Goal: Task Accomplishment & Management: Manage account settings

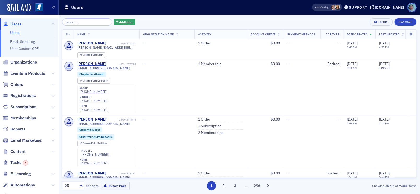
click at [23, 81] on span "Orders" at bounding box center [29, 84] width 58 height 11
click at [20, 85] on span "Orders" at bounding box center [16, 85] width 13 height 6
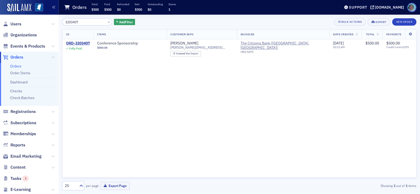
type input "3203407"
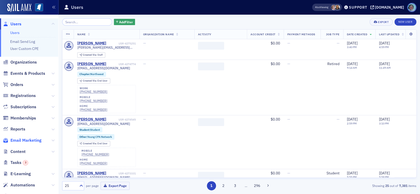
click at [34, 141] on span "Email Marketing" at bounding box center [25, 140] width 31 height 6
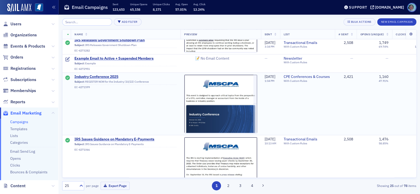
scroll to position [157, 0]
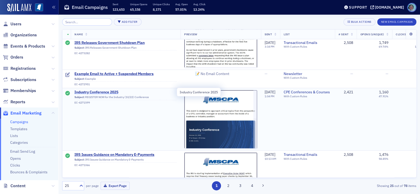
click at [110, 90] on span "Industry Conference 2025" at bounding box center [125, 92] width 102 height 5
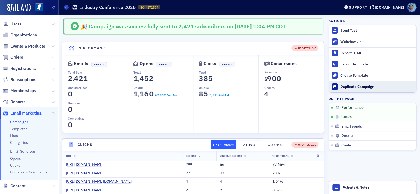
click at [355, 87] on div "Duplicate Campaign" at bounding box center [376, 86] width 73 height 5
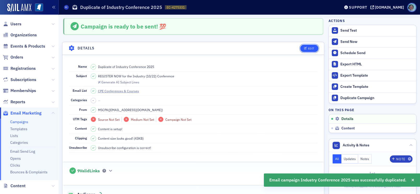
click at [308, 47] on div "Edit" at bounding box center [311, 48] width 7 height 3
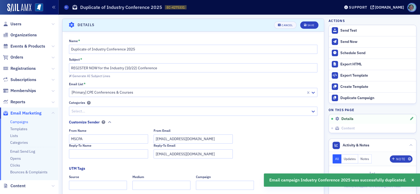
scroll to position [24, 0]
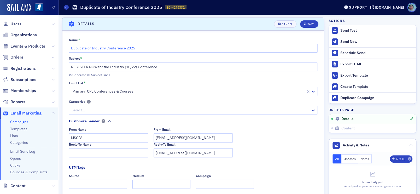
drag, startPoint x: 91, startPoint y: 49, endPoint x: 55, endPoint y: 43, distance: 35.9
click at [55, 43] on div "Users Organizations Events & Products Orders Registrations Subscriptions Member…" at bounding box center [210, 97] width 420 height 194
type input "Not in Public Practice Industry Conference 2025"
click at [308, 24] on div "Save" at bounding box center [310, 24] width 7 height 3
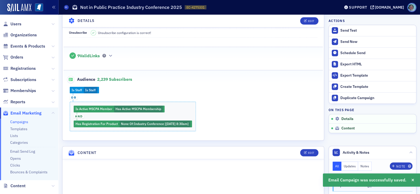
scroll to position [131, 0]
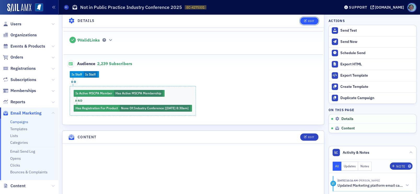
click at [308, 20] on div "Edit" at bounding box center [311, 21] width 7 height 3
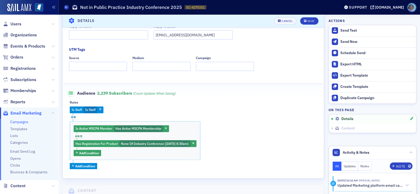
scroll to position [155, 0]
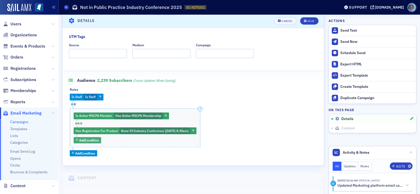
click at [97, 138] on span "Add Condition" at bounding box center [89, 140] width 20 height 5
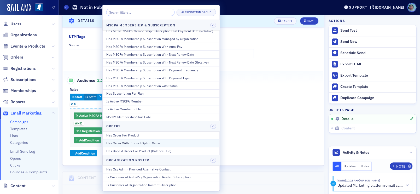
scroll to position [339, 0]
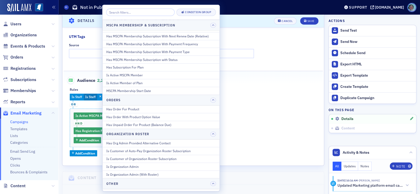
drag, startPoint x: 179, startPoint y: 154, endPoint x: 243, endPoint y: 162, distance: 64.2
click at [243, 162] on div "Name * Not in Public Practice Industry Conference 2025 Subject * REGISTER NOW f…" at bounding box center [192, 33] width 261 height 266
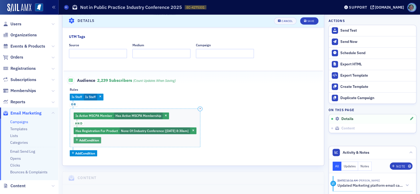
click at [96, 138] on span "Add Condition" at bounding box center [89, 140] width 20 height 5
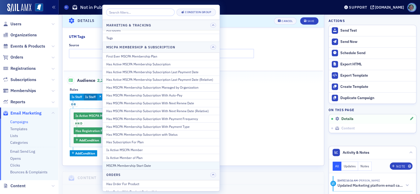
scroll to position [256, 0]
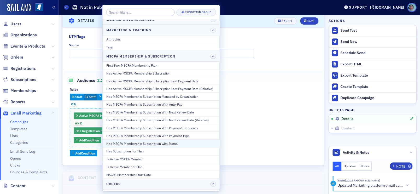
click at [171, 142] on div "Has MSCPA Membership Subscription with Status" at bounding box center [161, 143] width 110 height 5
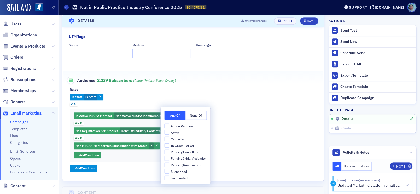
click at [221, 146] on div "Is Staff Is Staff or Is Active MSCPA Member Has Active MSCPA Membership and Has…" at bounding box center [193, 132] width 247 height 78
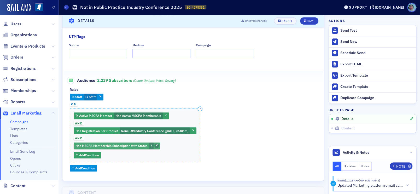
click at [156, 144] on icon "button" at bounding box center [157, 145] width 2 height 3
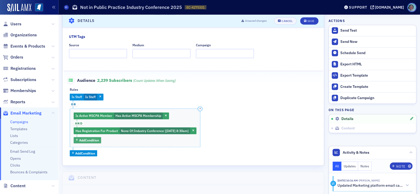
click at [89, 139] on span "Add Condition" at bounding box center [89, 140] width 20 height 5
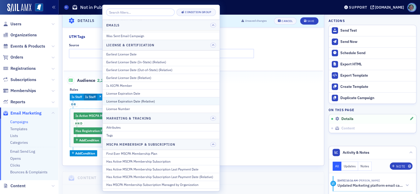
scroll to position [183, 0]
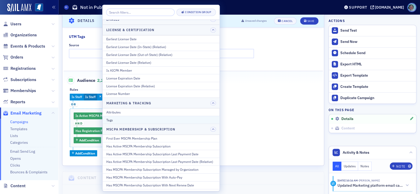
click at [159, 116] on button "Tags" at bounding box center [160, 120] width 117 height 8
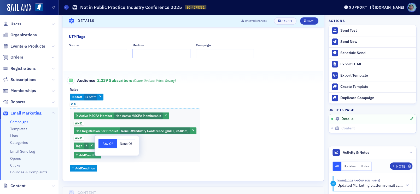
click at [125, 147] on button "None Of" at bounding box center [126, 143] width 18 height 9
click at [107, 145] on button "Any Of" at bounding box center [107, 143] width 18 height 9
click at [142, 148] on div "Is Active MSCPA Member Has Active MSCPA Membership and Has Registration For Pro…" at bounding box center [135, 135] width 131 height 54
click at [84, 146] on span "?" at bounding box center [86, 145] width 4 height 7
click at [121, 142] on button "None Of" at bounding box center [126, 143] width 18 height 9
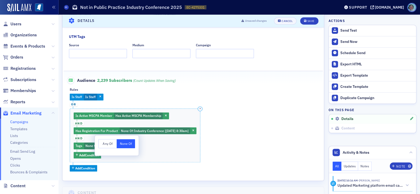
click at [148, 149] on div "Is Active MSCPA Member Has Active MSCPA Membership and Has Registration For Pro…" at bounding box center [135, 135] width 131 height 54
click at [107, 145] on span "button" at bounding box center [104, 145] width 5 height 5
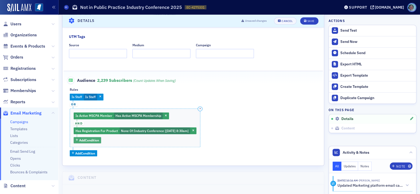
click at [92, 141] on span "Add Condition" at bounding box center [89, 140] width 20 height 5
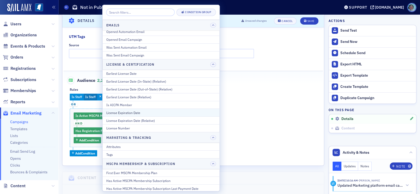
scroll to position [157, 0]
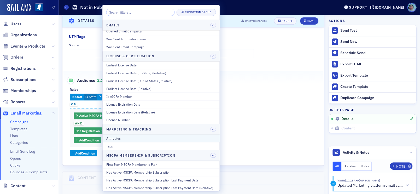
click at [139, 134] on button "Attributes" at bounding box center [160, 138] width 117 height 8
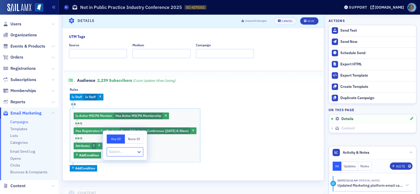
click at [136, 149] on div "Select..." at bounding box center [125, 151] width 37 height 9
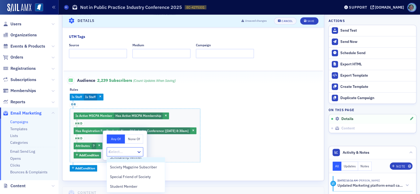
scroll to position [0, 0]
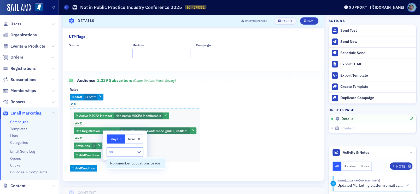
type input "n"
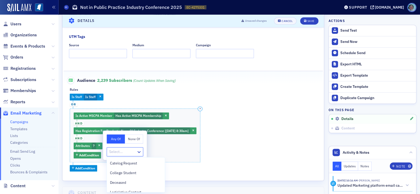
click at [167, 150] on div "Is Active MSCPA Member Has Active MSCPA Membership and Has Registration For Pro…" at bounding box center [135, 135] width 131 height 54
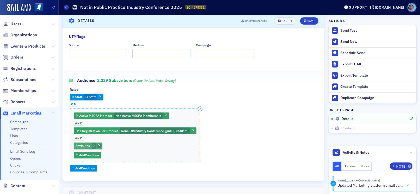
click at [98, 145] on icon "button" at bounding box center [99, 145] width 2 height 3
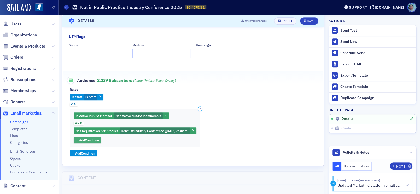
click at [95, 142] on span "Add Condition" at bounding box center [89, 140] width 20 height 5
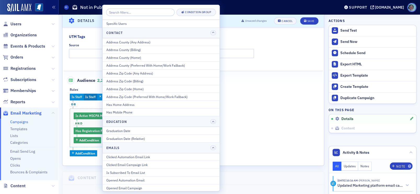
click at [261, 110] on div "Is Staff Is Staff or Is Active MSCPA Member Has Active MSCPA Membership and Has…" at bounding box center [193, 124] width 247 height 63
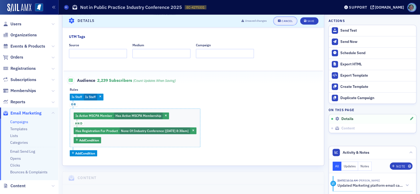
click at [282, 19] on button "Cancel" at bounding box center [285, 20] width 22 height 7
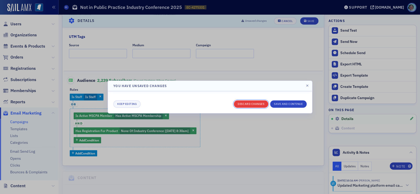
click at [260, 105] on button "Discard changes" at bounding box center [251, 103] width 34 height 7
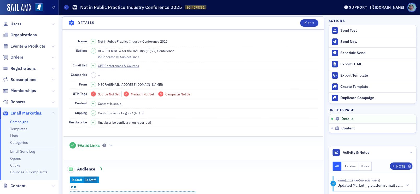
scroll to position [24, 0]
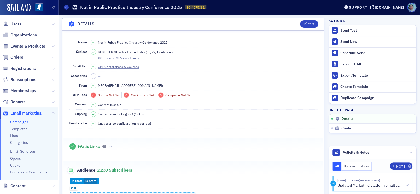
drag, startPoint x: 392, startPoint y: 21, endPoint x: 378, endPoint y: 13, distance: 15.4
click at [391, 21] on div "Actions Send Test Send Now Schedule Send Export HTML Export Template Create Tem…" at bounding box center [372, 75] width 88 height 115
click at [367, 9] on div "Support" at bounding box center [358, 7] width 18 height 5
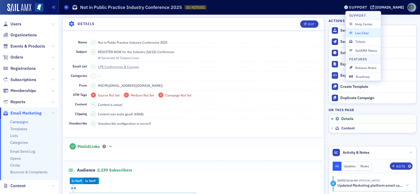
click at [366, 30] on button "Live Chat" at bounding box center [362, 32] width 35 height 9
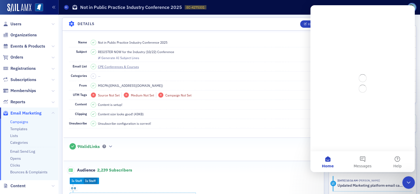
scroll to position [0, 0]
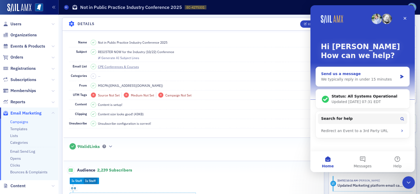
click at [353, 81] on div "We typically reply in under 15 minutes" at bounding box center [359, 79] width 77 height 5
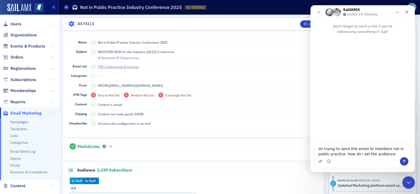
type textarea "im trying to send this email to members not in public practice. how do i set th…"
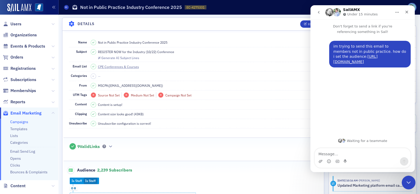
click at [406, 183] on icon "Close Intercom Messenger" at bounding box center [407, 181] width 6 height 6
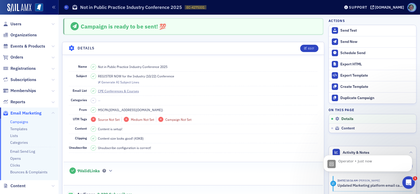
scroll to position [57, 0]
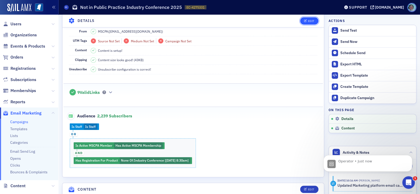
click at [308, 21] on div "Edit" at bounding box center [311, 21] width 7 height 3
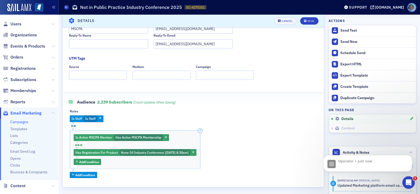
scroll to position [181, 0]
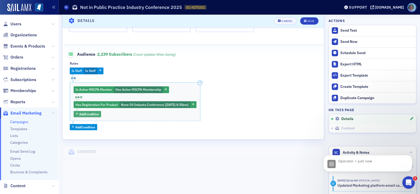
click at [93, 112] on span "Add Condition" at bounding box center [89, 113] width 20 height 5
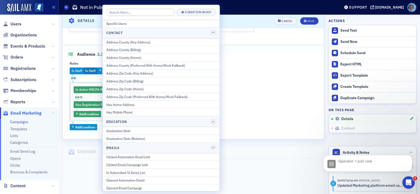
click at [151, 14] on input "search" at bounding box center [140, 12] width 68 height 7
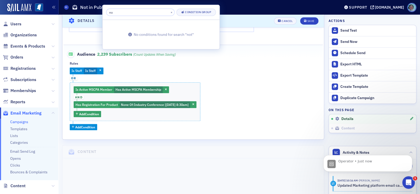
type input "n"
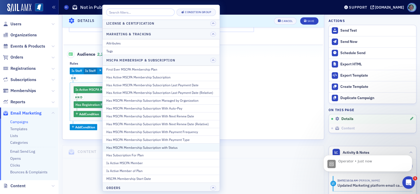
scroll to position [261, 0]
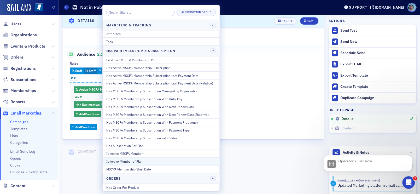
click at [162, 159] on div "Is Active Member of Plan" at bounding box center [161, 161] width 110 height 5
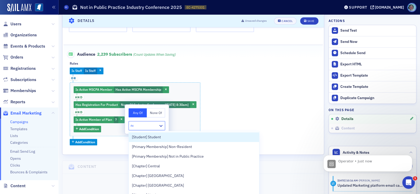
type input "not"
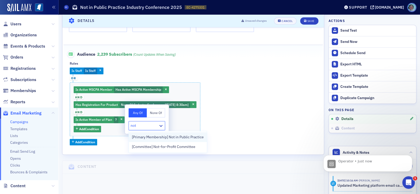
click at [180, 136] on span "[Primary Membership] Not in Public Practice" at bounding box center [168, 136] width 72 height 5
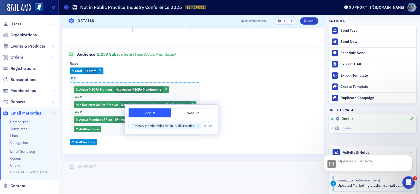
click at [244, 142] on div "Is Staff Is Staff or Is Active MSCPA Member Has Active MSCPA Membership and Has…" at bounding box center [193, 106] width 247 height 78
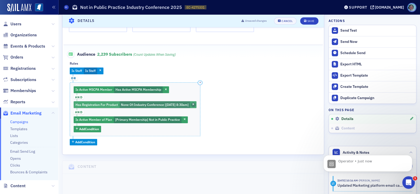
click at [194, 105] on icon "button" at bounding box center [193, 104] width 2 height 3
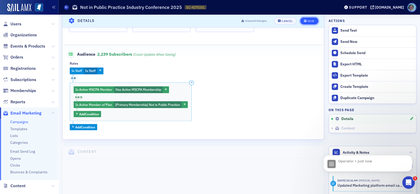
click at [308, 21] on div "Save" at bounding box center [310, 21] width 7 height 3
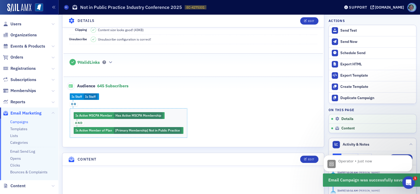
scroll to position [103, 0]
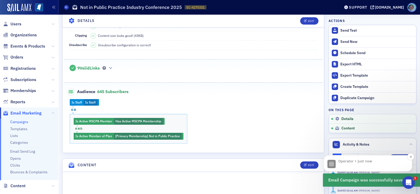
click at [375, 166] on div "Operator • Just now" at bounding box center [371, 163] width 67 height 9
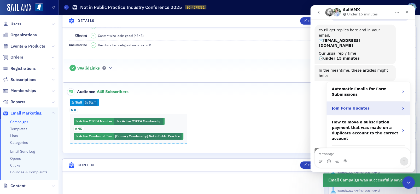
scroll to position [57, 0]
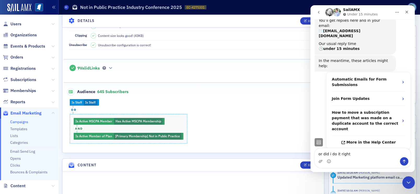
type textarea "or did i do it right?"
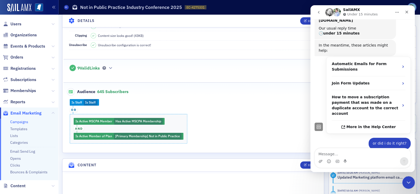
scroll to position [72, 0]
click at [406, 182] on icon "Close Intercom Messenger" at bounding box center [407, 181] width 6 height 6
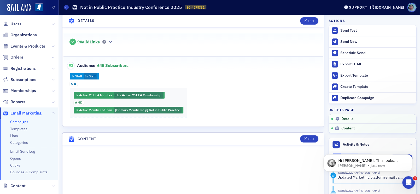
scroll to position [105, 0]
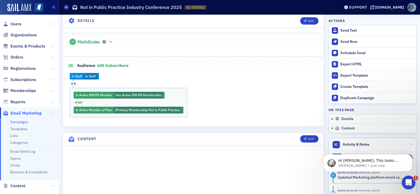
drag, startPoint x: 408, startPoint y: 183, endPoint x: 413, endPoint y: 182, distance: 4.5
click at [409, 183] on icon "Open Intercom Messenger" at bounding box center [407, 181] width 9 height 9
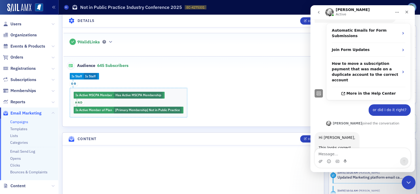
click at [407, 178] on div "Close Intercom Messenger" at bounding box center [407, 181] width 13 height 13
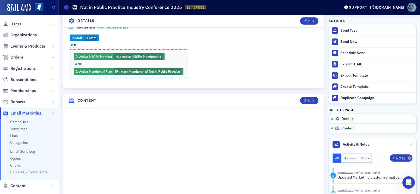
scroll to position [89, 0]
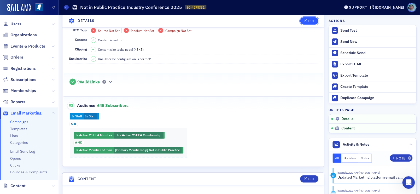
click at [308, 22] on div "Edit" at bounding box center [311, 21] width 7 height 3
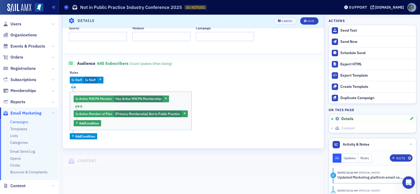
scroll to position [181, 0]
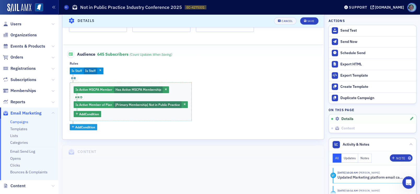
click at [91, 127] on span "Add Condition" at bounding box center [85, 127] width 20 height 5
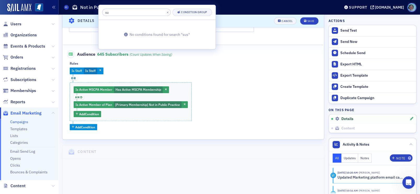
type input "s"
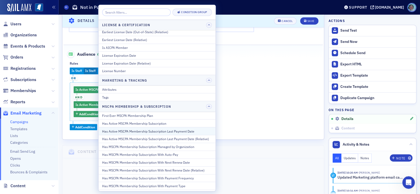
scroll to position [261, 0]
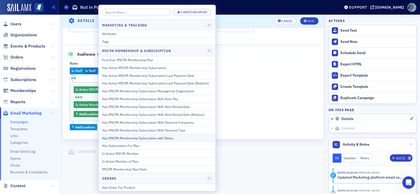
click at [184, 134] on button "Has MSCPA Membership Subscription with Status" at bounding box center [156, 138] width 117 height 8
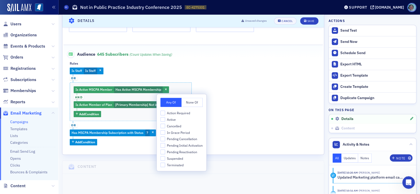
click at [178, 161] on div "Action Required Active Cancelled In Grace Period Pending Cancellation Pending I…" at bounding box center [181, 138] width 42 height 57
click at [175, 158] on span "Suspended" at bounding box center [175, 158] width 16 height 4
click at [165, 158] on input "Suspended" at bounding box center [162, 158] width 5 height 5
checkbox input "true"
click at [307, 24] on button "Save" at bounding box center [309, 20] width 18 height 7
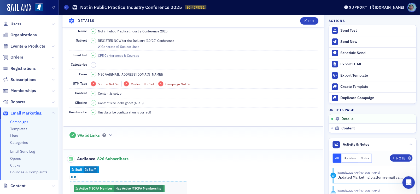
scroll to position [0, 0]
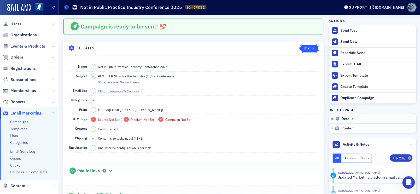
click at [304, 48] on icon "button" at bounding box center [305, 48] width 3 height 3
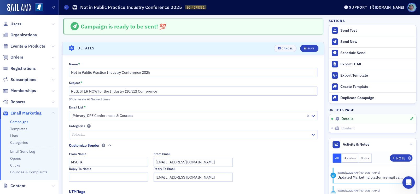
scroll to position [24, 0]
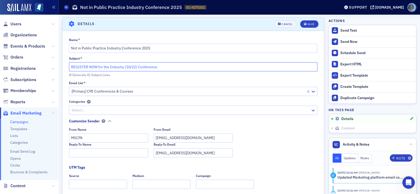
click at [71, 68] on input "REGISTER NOW for the Industry (10/22) Conference" at bounding box center [193, 66] width 249 height 9
type input "REMINDER: REGISTER NOW for the Industry (10/22) Conference"
click at [307, 22] on button "Save" at bounding box center [309, 23] width 18 height 7
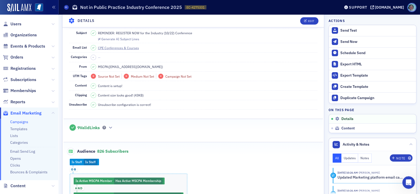
scroll to position [0, 0]
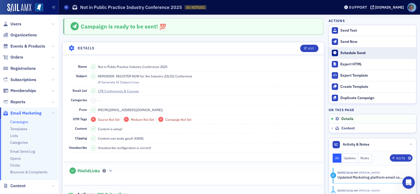
click at [359, 52] on div "Schedule Send" at bounding box center [376, 53] width 73 height 5
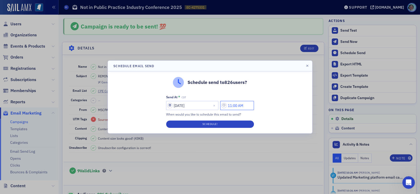
click at [240, 104] on input "11:00 AM" at bounding box center [237, 105] width 34 height 9
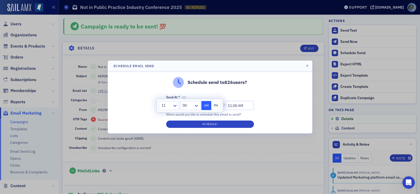
click at [171, 105] on div at bounding box center [166, 105] width 11 height 7
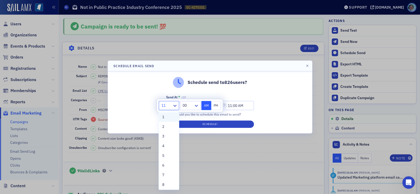
click at [168, 119] on div "1" at bounding box center [169, 116] width 14 height 5
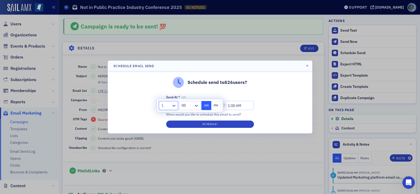
click at [217, 109] on button "PM" at bounding box center [216, 105] width 10 height 9
type input "1:00 PM"
click at [281, 100] on div "Schedule send to 826 users? Send At * CDT 10/08/2025 1:00 PM When would you lik…" at bounding box center [210, 102] width 204 height 62
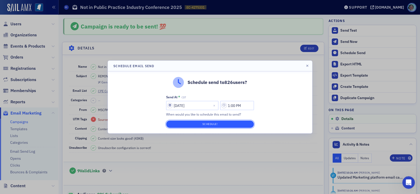
click at [220, 125] on button "Schedule!" at bounding box center [210, 123] width 88 height 7
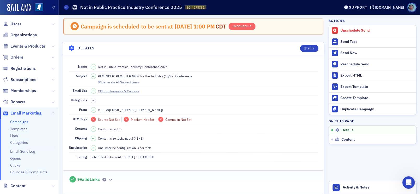
click at [23, 112] on span "Email Marketing" at bounding box center [25, 113] width 31 height 6
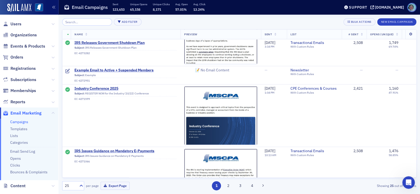
scroll to position [235, 0]
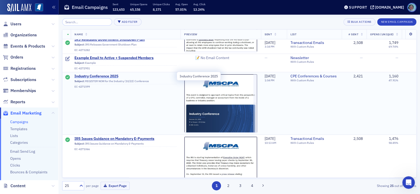
click at [109, 75] on span "Industry Conference 2025" at bounding box center [125, 76] width 102 height 5
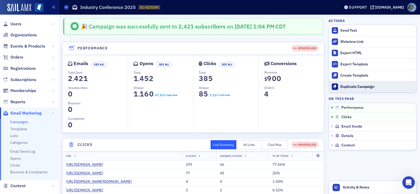
click at [353, 87] on div "Duplicate Campaign" at bounding box center [376, 86] width 73 height 5
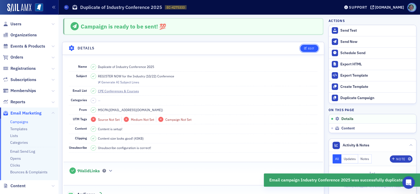
click at [308, 47] on div "Edit" at bounding box center [311, 48] width 7 height 3
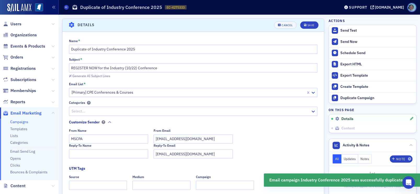
scroll to position [24, 0]
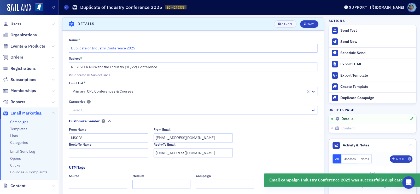
drag, startPoint x: 105, startPoint y: 45, endPoint x: 57, endPoint y: 38, distance: 48.9
click at [58, 39] on div "Users Organizations Events & Products Orders Registrations Subscriptions Member…" at bounding box center [210, 97] width 420 height 194
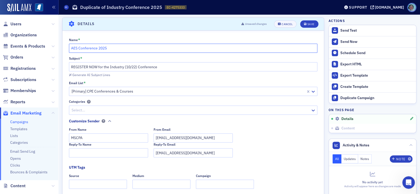
type input "AES Conference 2025"
click at [116, 64] on input "REGISTER NOW for the Industry (10/22) Conference" at bounding box center [193, 66] width 249 height 9
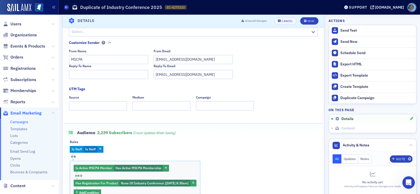
scroll to position [129, 0]
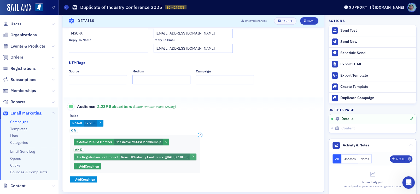
type input "REGISTER NOW for the Accounting Education (11/07) Conference"
click at [175, 156] on span "Industry Conference [10/22/2025 8:30am]" at bounding box center [161, 157] width 55 height 4
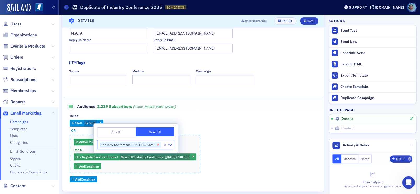
click at [161, 142] on div "Remove Industry Conference [10/22/2025 8:30am]" at bounding box center [158, 144] width 6 height 6
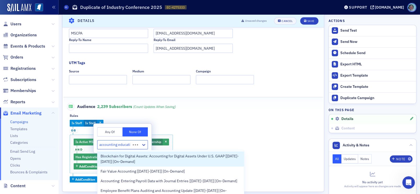
type input "accounting education"
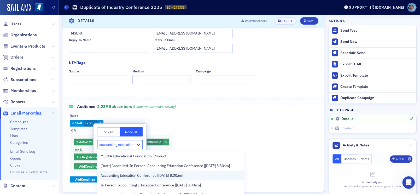
click at [183, 178] on span "Accounting Education Conference [11/7/2025 8:30am]" at bounding box center [142, 175] width 83 height 5
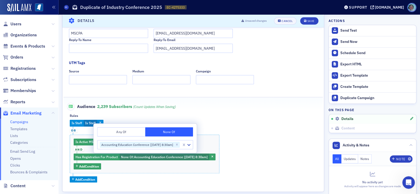
click at [233, 135] on div "Is Staff Is Staff or Is Active MSCPA Member Has Active MSCPA Membership and Has…" at bounding box center [193, 151] width 247 height 63
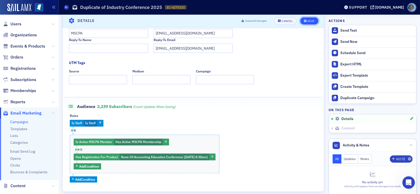
click at [300, 19] on button "Save" at bounding box center [309, 20] width 18 height 7
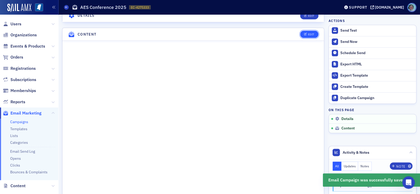
click at [309, 34] on div "Edit" at bounding box center [311, 34] width 7 height 3
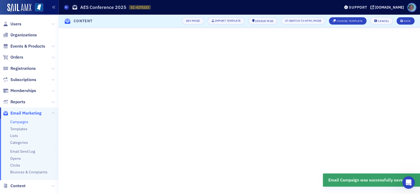
scroll to position [70, 0]
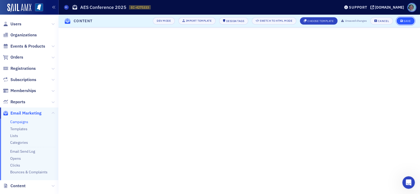
click at [403, 21] on div "Save" at bounding box center [406, 21] width 7 height 3
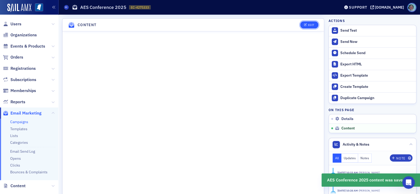
click at [308, 25] on div "Edit" at bounding box center [311, 25] width 7 height 3
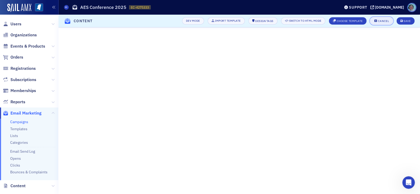
click at [375, 21] on icon "button" at bounding box center [375, 21] width 3 height 3
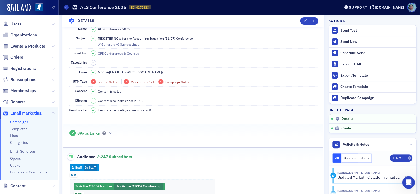
scroll to position [0, 0]
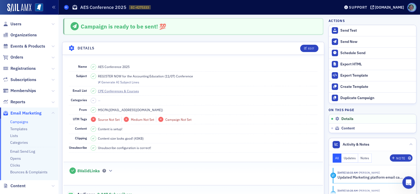
click at [66, 6] on icon at bounding box center [66, 7] width 2 height 2
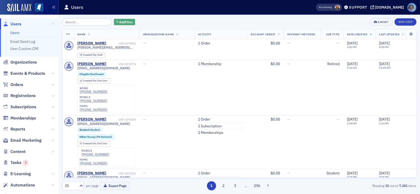
click at [125, 22] on span "Add Filter" at bounding box center [126, 22] width 14 height 5
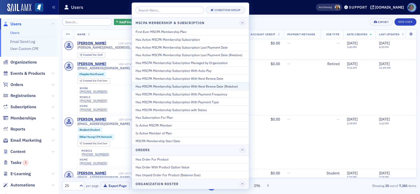
scroll to position [313, 0]
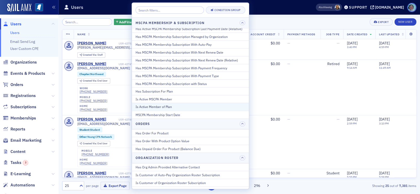
click at [229, 105] on div "Is Active Member of Plan" at bounding box center [191, 106] width 110 height 5
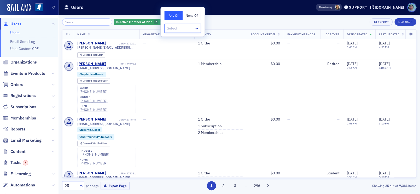
click at [192, 30] on div at bounding box center [179, 28] width 27 height 7
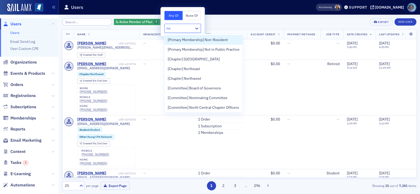
type input "not"
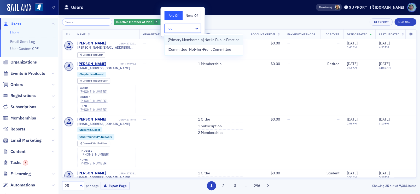
click at [195, 40] on span "[Primary Membership] Not in Public Practice" at bounding box center [204, 39] width 72 height 5
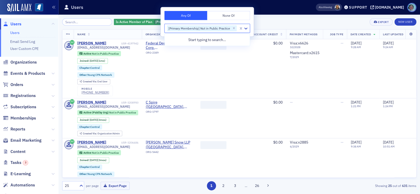
click at [266, 25] on div "Is Active Member of Plan [Primary Membership] Not in Public Practice Add Filter…" at bounding box center [239, 21] width 354 height 7
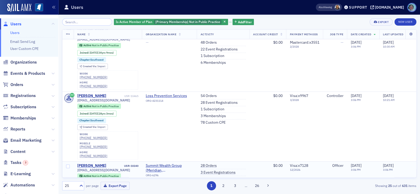
scroll to position [1275, 0]
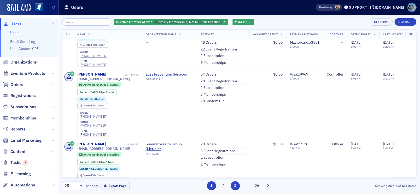
click at [232, 185] on button "3" at bounding box center [235, 185] width 9 height 9
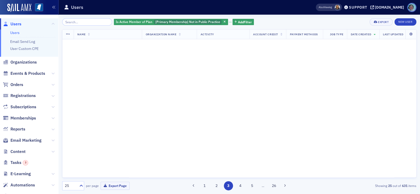
scroll to position [0, 0]
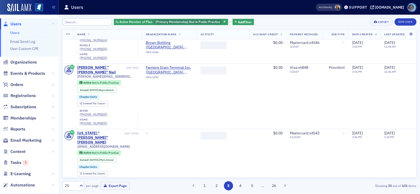
scroll to position [1253, 0]
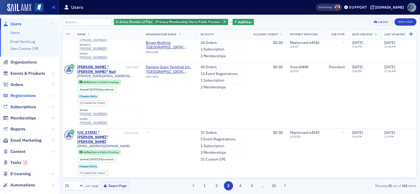
click at [23, 94] on span "Registrations" at bounding box center [22, 96] width 25 height 6
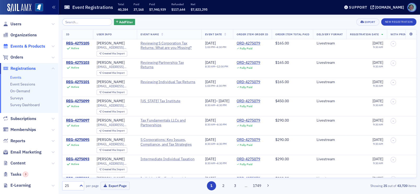
click at [19, 47] on span "Events & Products" at bounding box center [27, 46] width 35 height 6
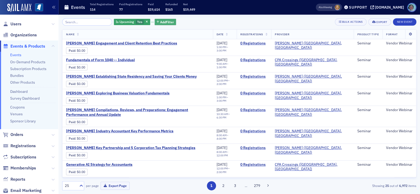
click at [162, 21] on span "Add Filter" at bounding box center [167, 22] width 14 height 5
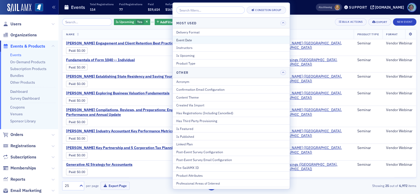
click at [203, 40] on div "Event Date" at bounding box center [231, 39] width 110 height 5
select select "9"
select select "2025"
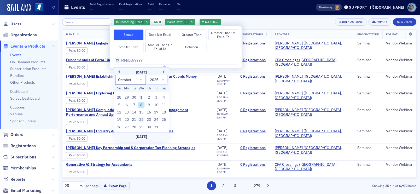
click at [142, 118] on div "22" at bounding box center [141, 119] width 6 height 6
type input "[DATE]"
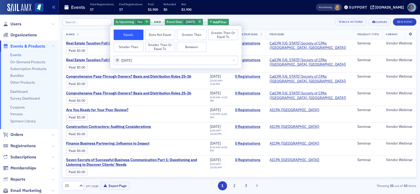
click at [269, 17] on div "Is Upcoming Yes and Event Date [DATE] Add Filter Bulk Actions Export New Event …" at bounding box center [239, 104] width 354 height 179
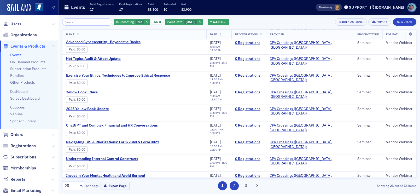
scroll to position [282, 0]
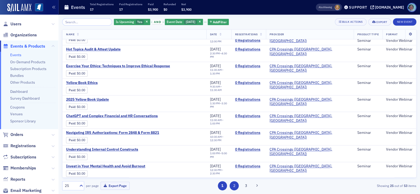
click at [232, 183] on button "2" at bounding box center [234, 185] width 9 height 9
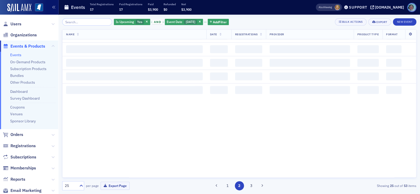
scroll to position [0, 0]
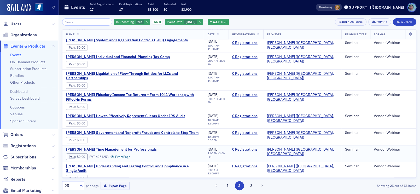
scroll to position [290, 0]
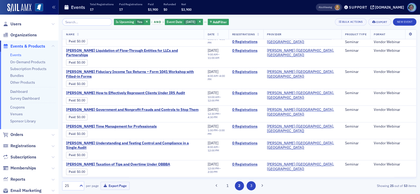
click at [252, 185] on button "3" at bounding box center [250, 185] width 9 height 9
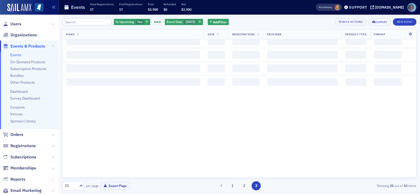
scroll to position [0, 0]
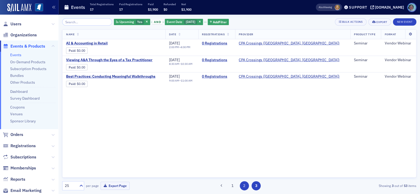
click at [243, 183] on button "2" at bounding box center [244, 185] width 9 height 9
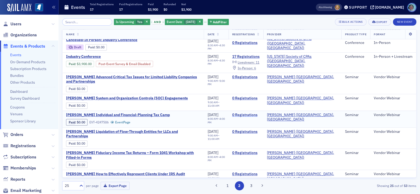
scroll to position [183, 0]
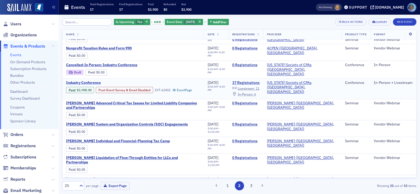
click at [98, 81] on span "Industry Conference" at bounding box center [110, 82] width 88 height 5
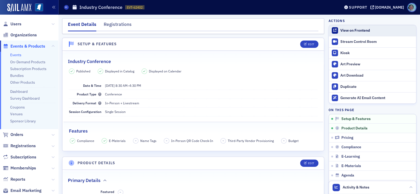
click at [380, 32] on div "View on Frontend" at bounding box center [376, 30] width 73 height 5
